Goal: Use online tool/utility: Utilize a website feature to perform a specific function

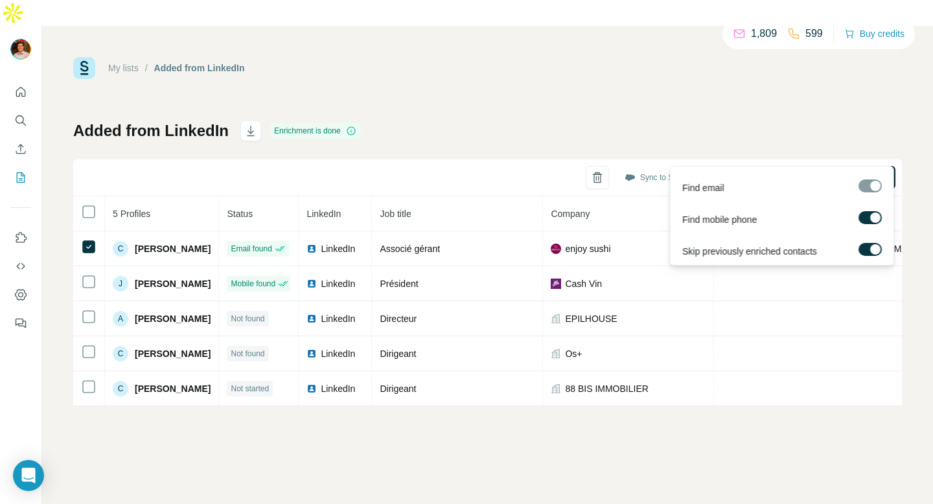
click at [789, 171] on span "Find emails & mobiles (1)" at bounding box center [821, 177] width 102 height 13
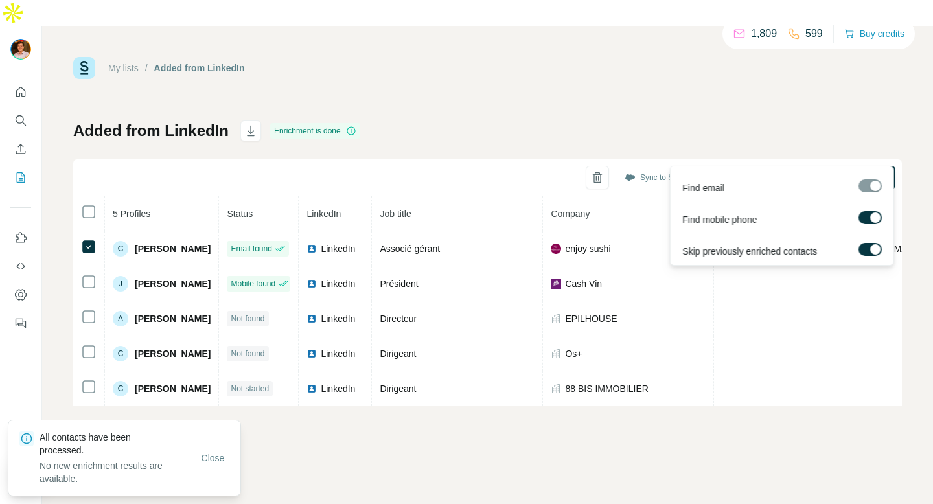
click at [872, 249] on div at bounding box center [875, 249] width 10 height 10
click at [798, 171] on span "Find emails & mobiles (1)" at bounding box center [821, 177] width 102 height 13
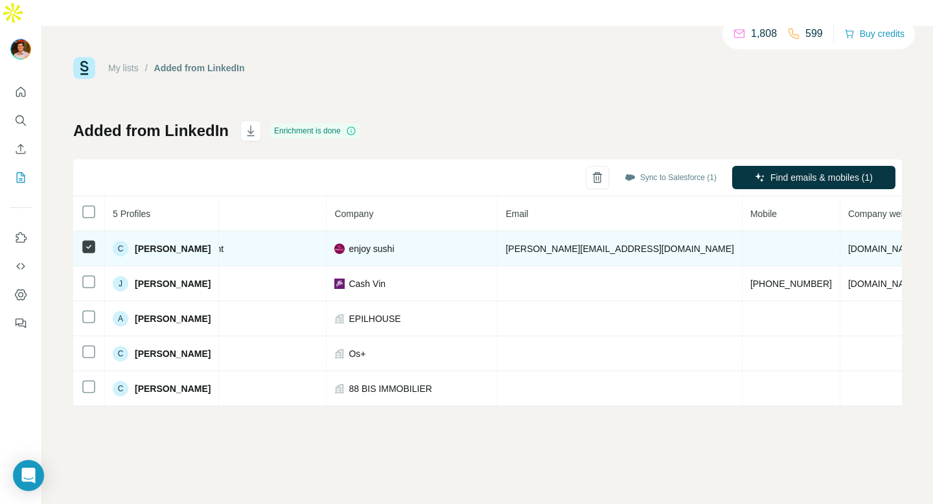
scroll to position [0, 225]
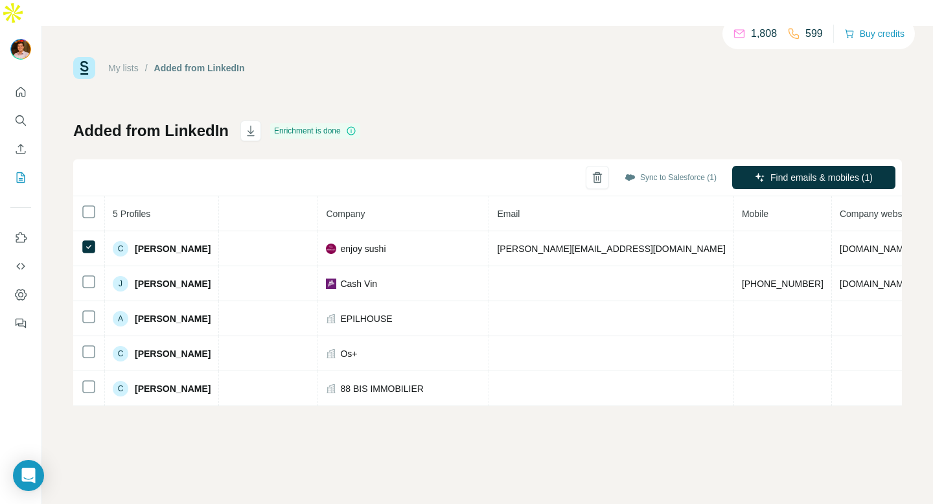
click at [594, 78] on div "My lists / Added from LinkedIn 1,808 599 Buy credits Added from LinkedIn Enrich…" at bounding box center [487, 231] width 828 height 349
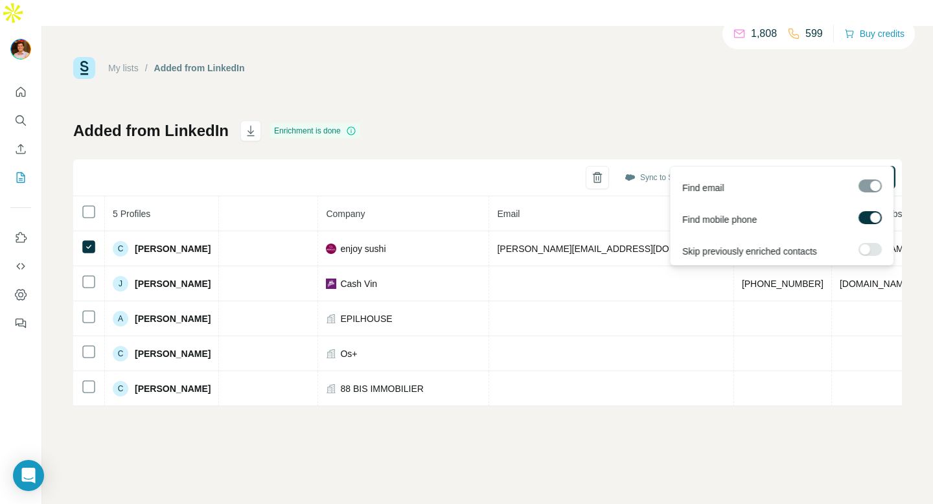
click at [869, 188] on div at bounding box center [869, 185] width 23 height 13
click at [783, 171] on span "Find emails & mobiles (1)" at bounding box center [821, 177] width 102 height 13
